Goal: Information Seeking & Learning: Learn about a topic

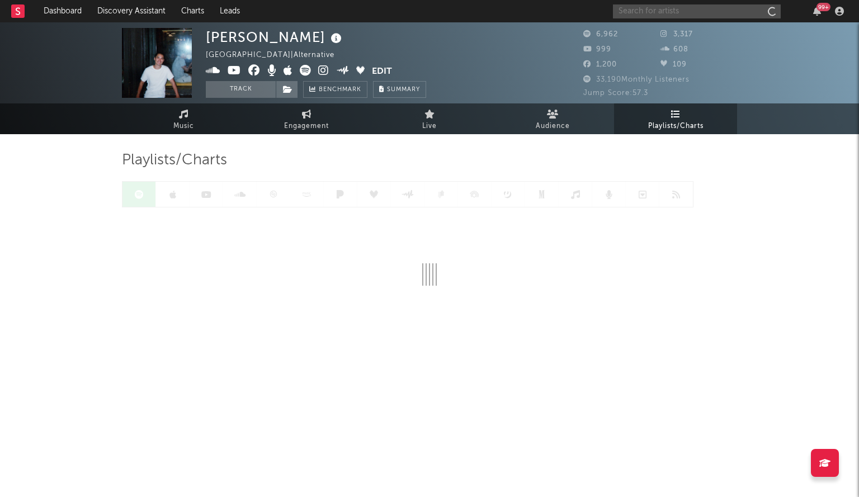
click at [638, 11] on input "text" at bounding box center [697, 11] width 168 height 14
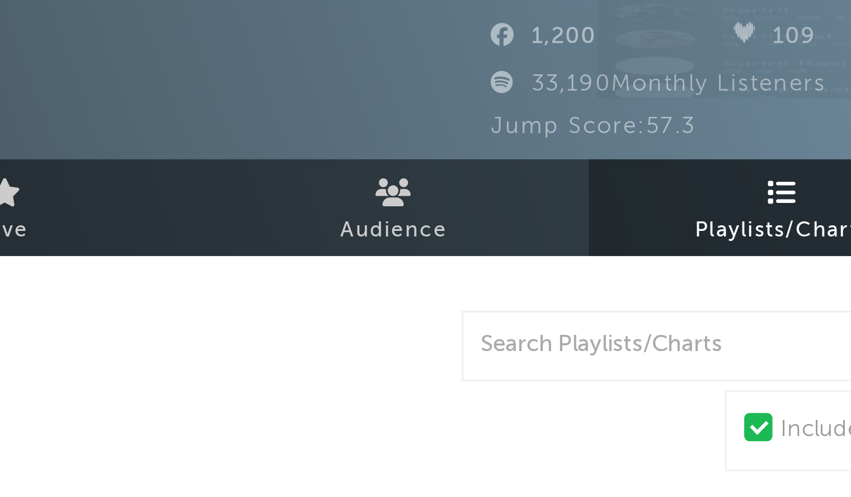
type input "sanni"
click at [635, 69] on div at bounding box center [631, 73] width 25 height 25
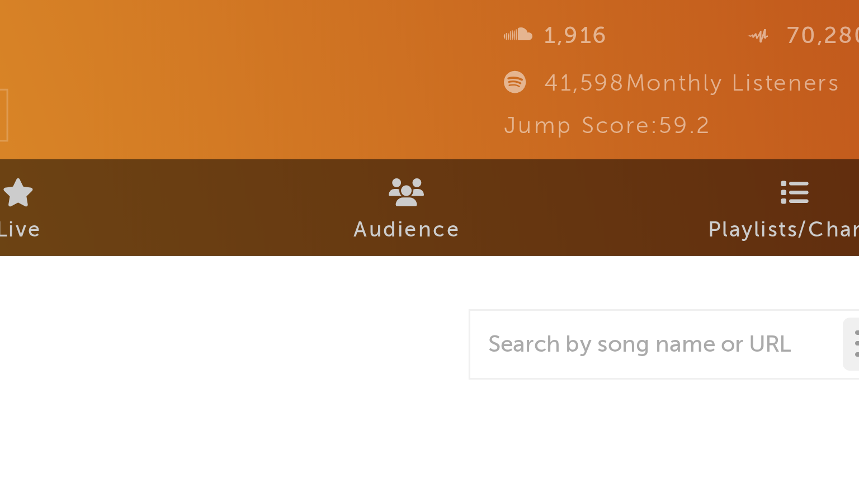
select select "6m"
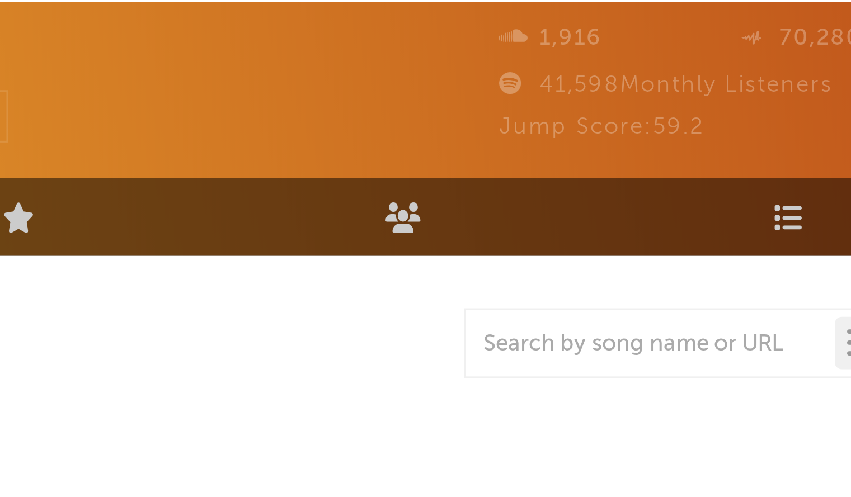
scroll to position [14, 0]
